Goal: Information Seeking & Learning: Learn about a topic

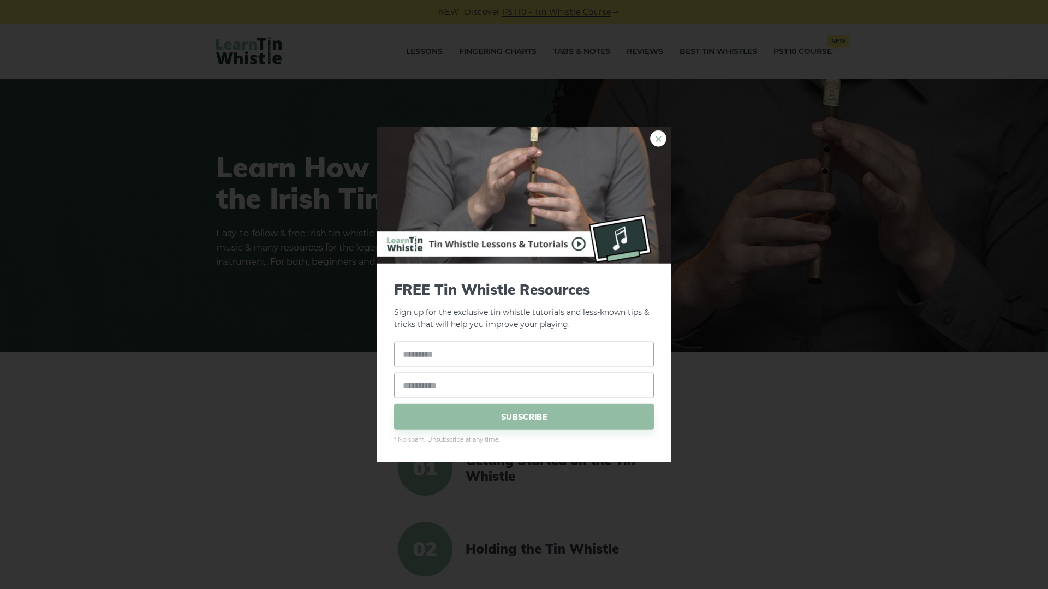
click at [658, 139] on link "×" at bounding box center [658, 138] width 16 height 16
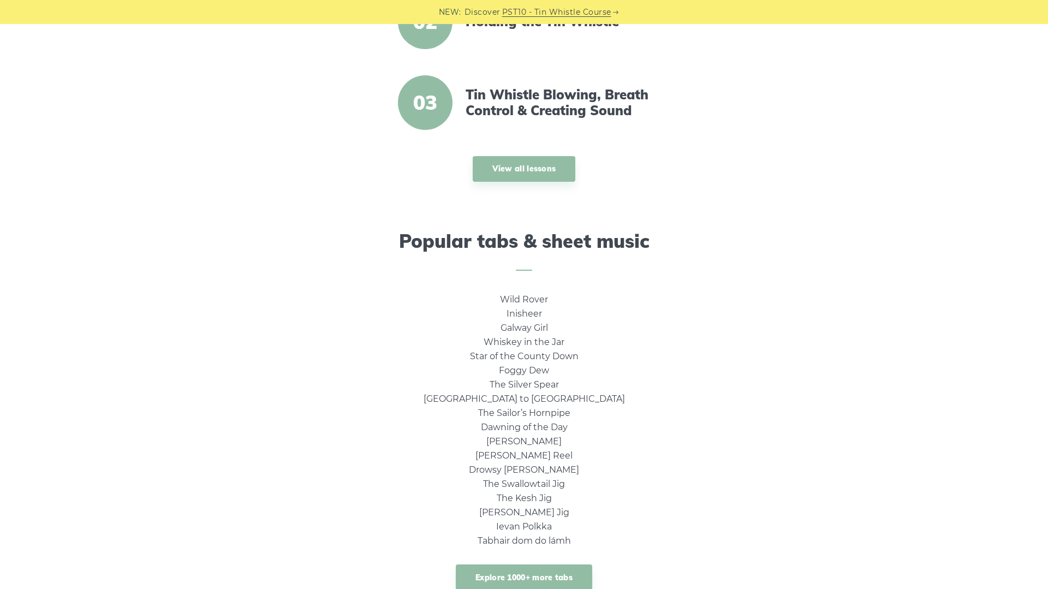
scroll to position [678, 0]
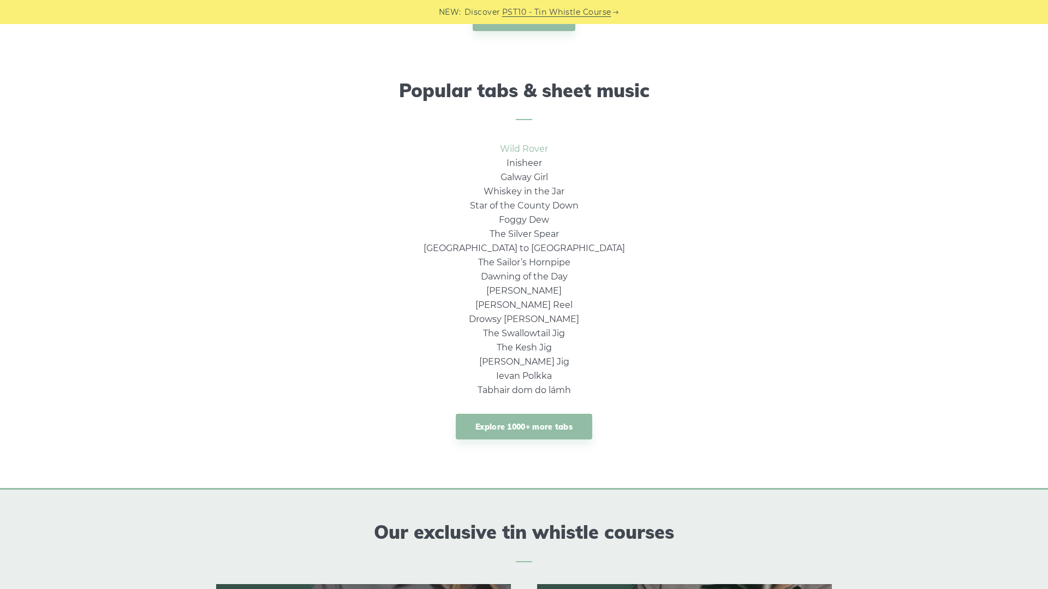
click at [538, 151] on link "Wild Rover" at bounding box center [524, 149] width 48 height 10
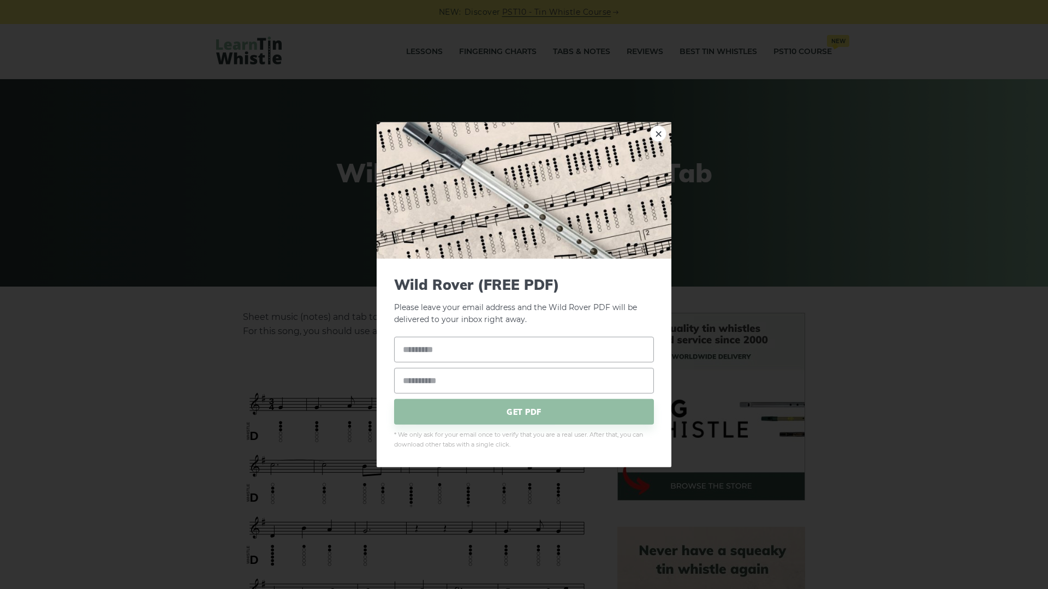
scroll to position [226, 0]
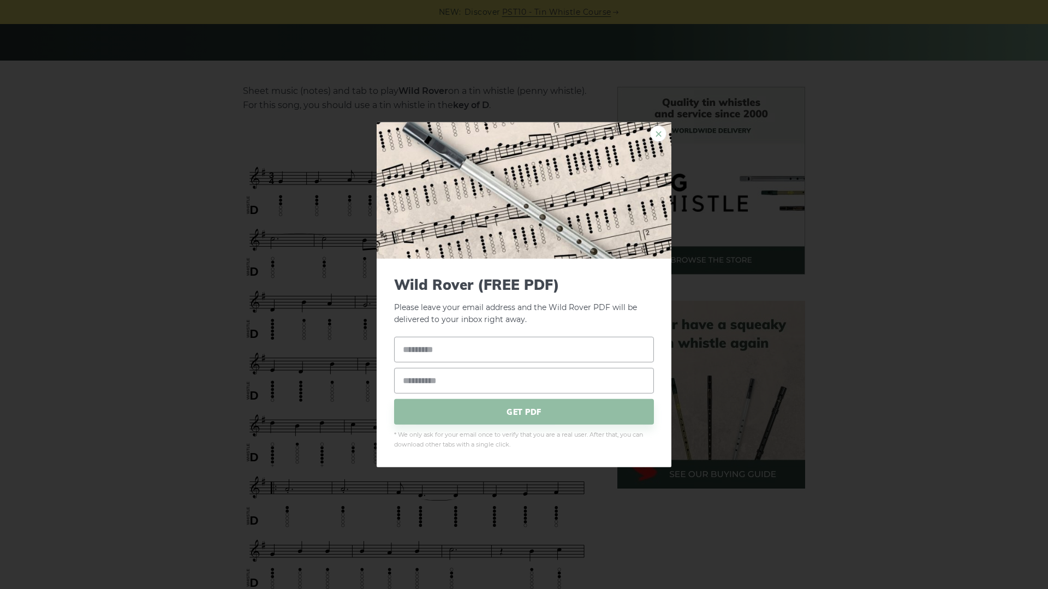
click at [659, 135] on link "×" at bounding box center [658, 133] width 16 height 16
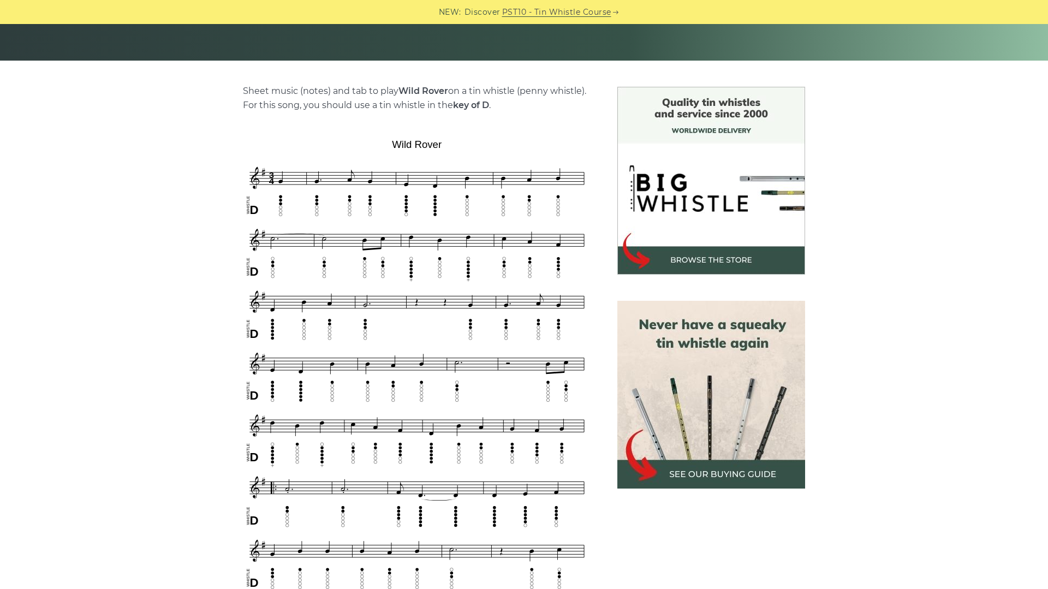
click at [698, 399] on img at bounding box center [711, 395] width 188 height 188
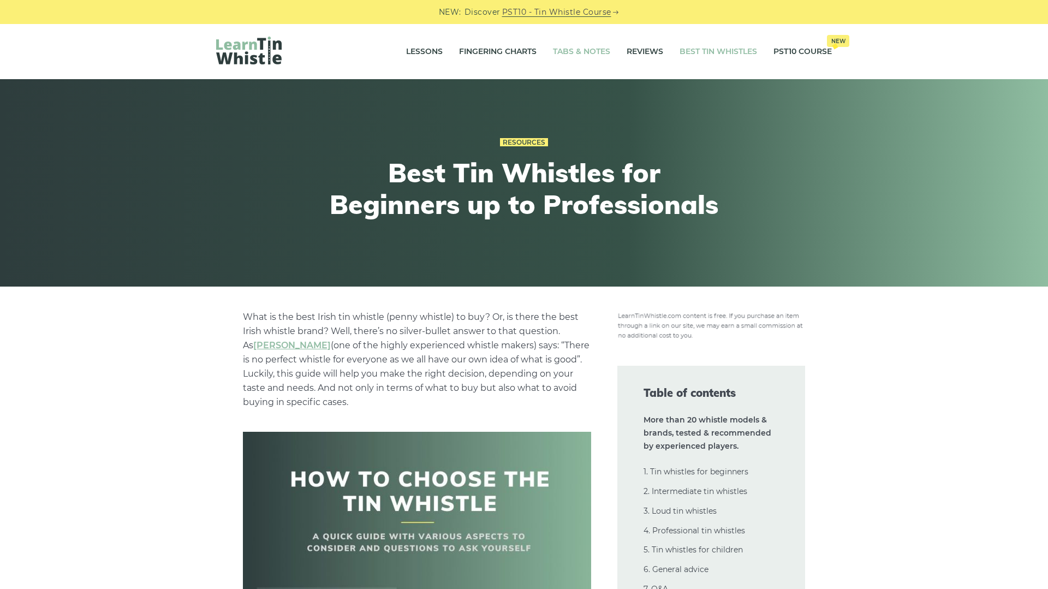
click at [572, 48] on link "Tabs & Notes" at bounding box center [581, 51] width 57 height 27
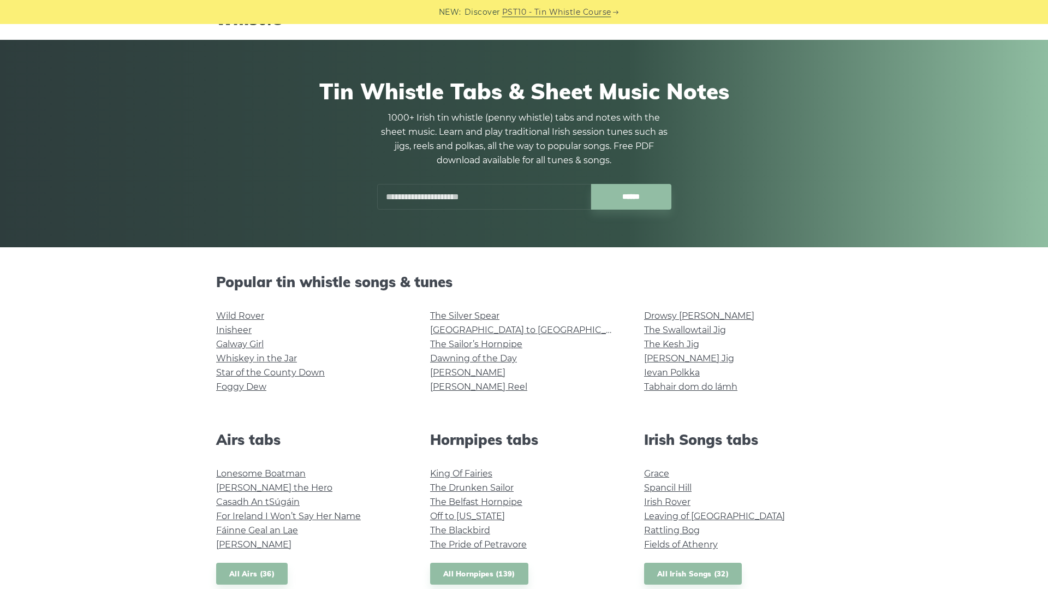
scroll to position [75, 0]
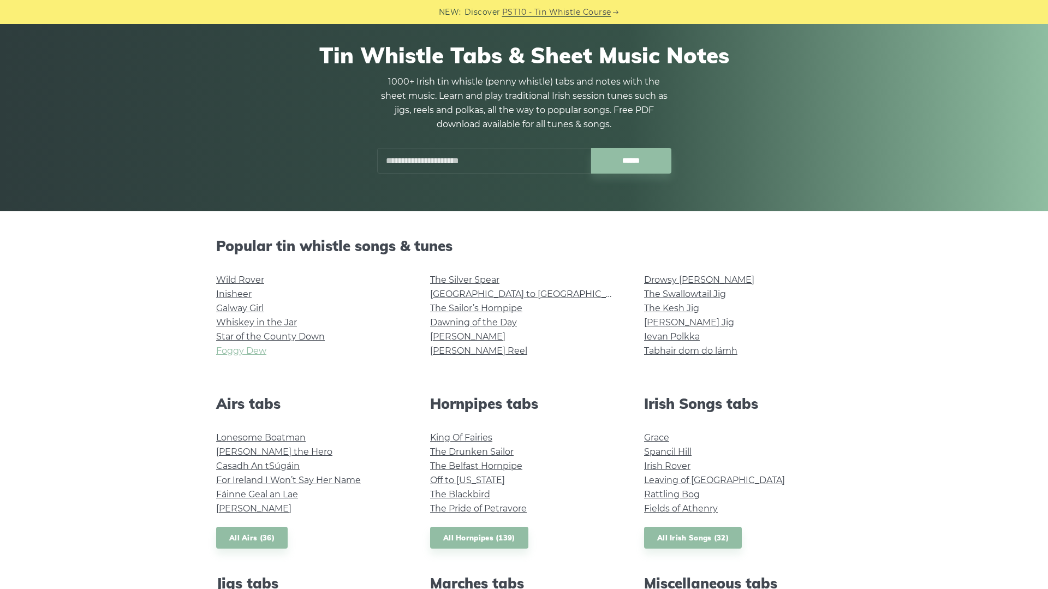
click at [239, 353] on link "Foggy Dew" at bounding box center [241, 351] width 50 height 10
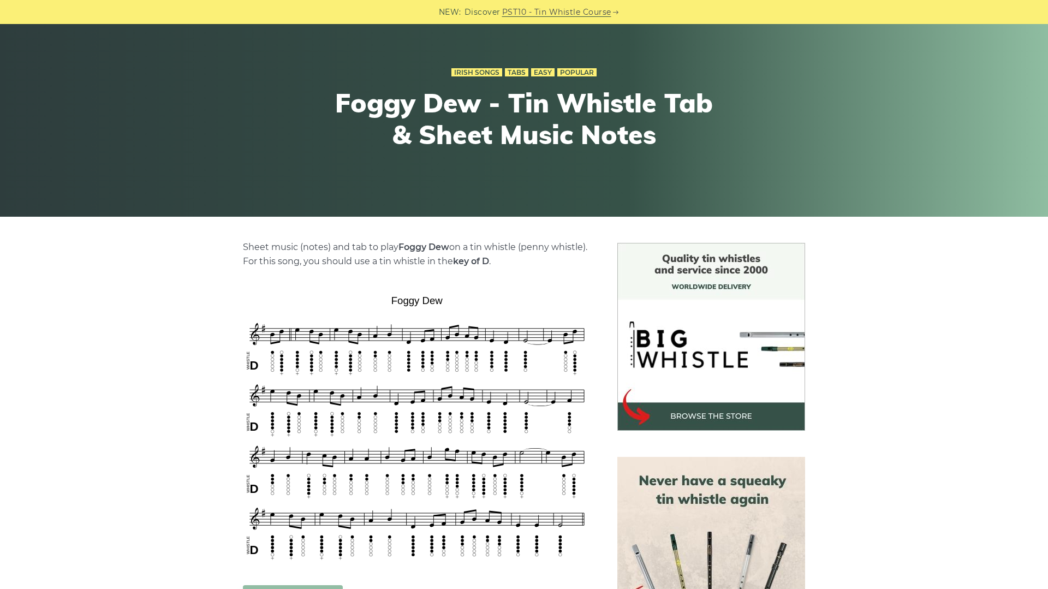
scroll to position [151, 0]
